Goal: Register for event/course

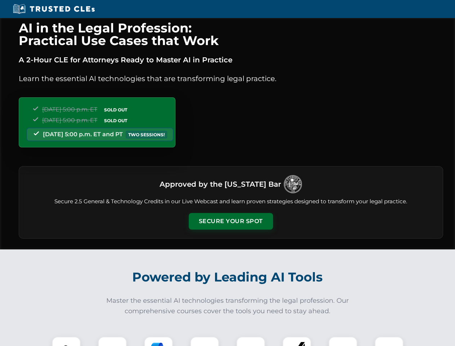
click at [230, 221] on button "Secure Your Spot" at bounding box center [231, 221] width 84 height 17
click at [66, 341] on img at bounding box center [66, 350] width 21 height 21
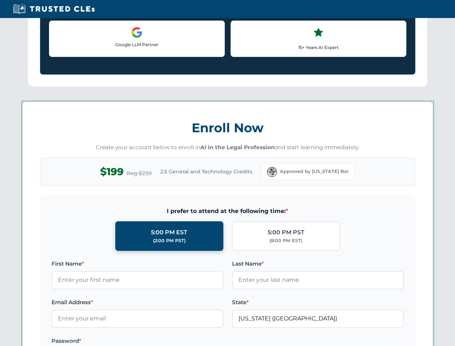
click at [158, 341] on label "Password *" at bounding box center [137, 340] width 172 height 9
